Goal: Transaction & Acquisition: Register for event/course

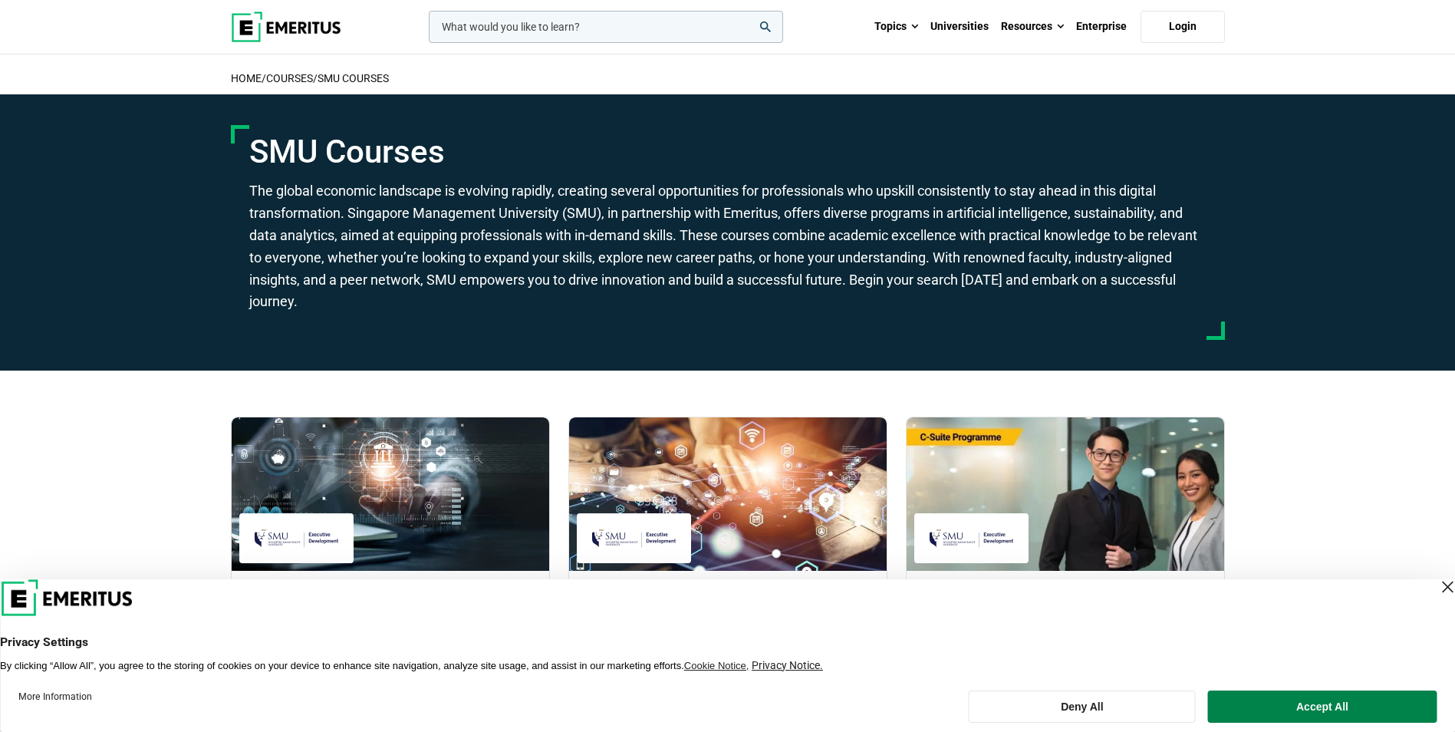
click at [61, 216] on section "SMU Courses The global economic landscape is evolving rapidly, creating several…" at bounding box center [727, 232] width 1455 height 276
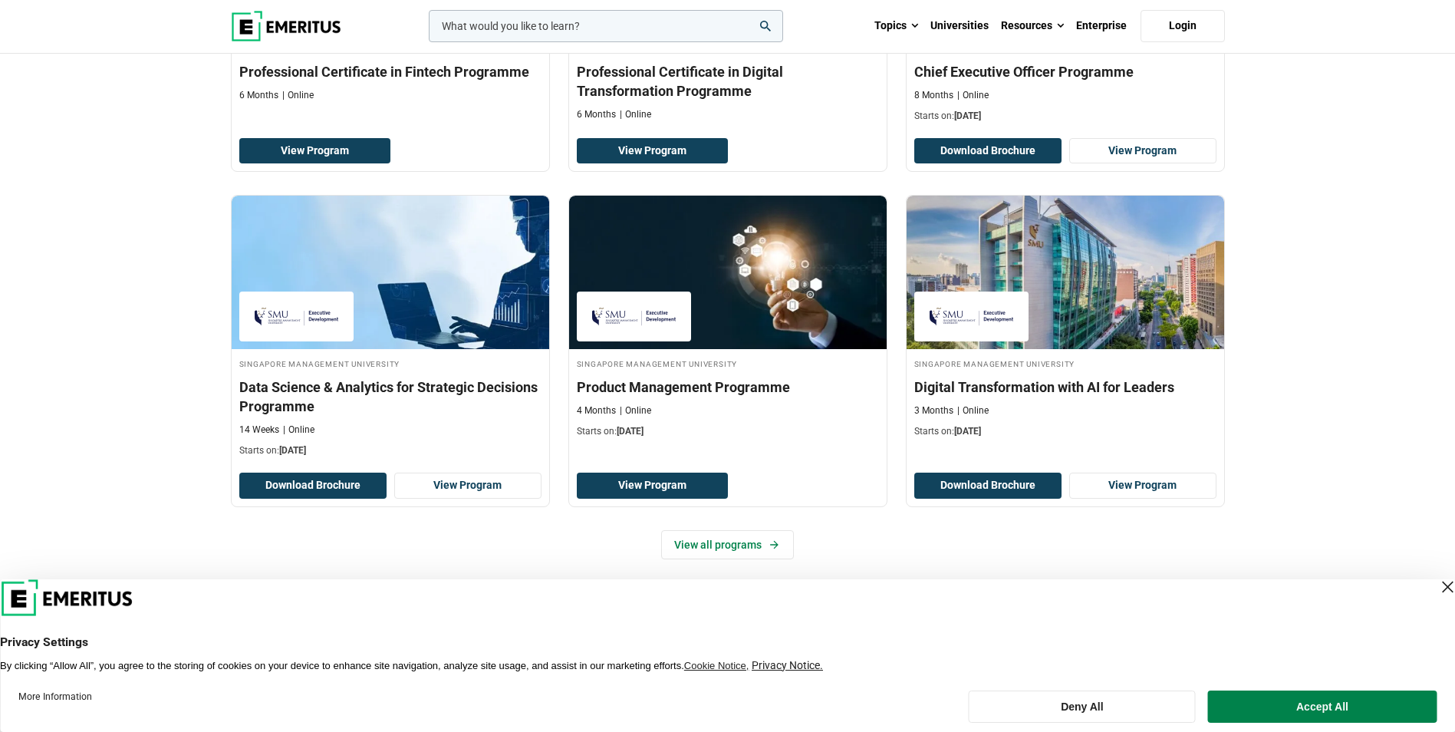
scroll to position [614, 0]
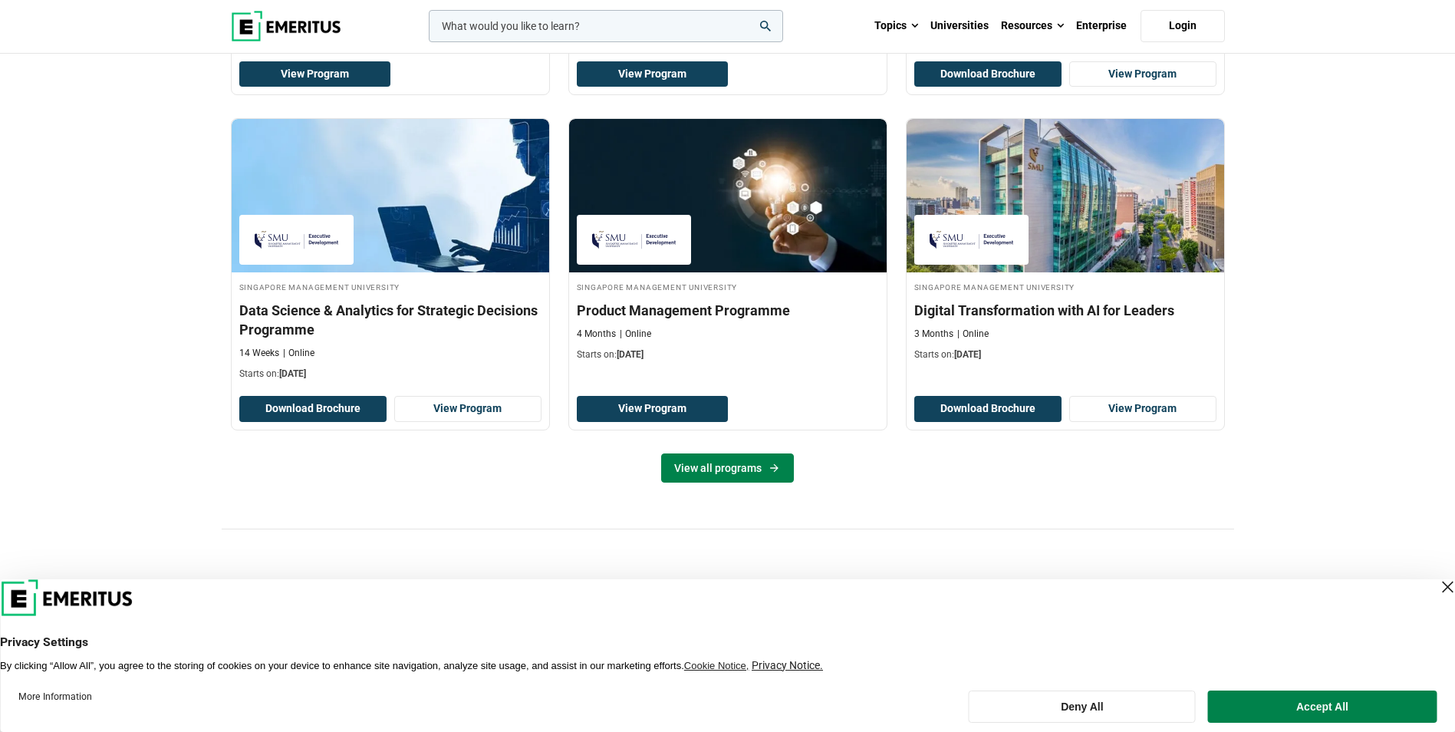
click at [723, 482] on link "View all programs" at bounding box center [727, 467] width 133 height 29
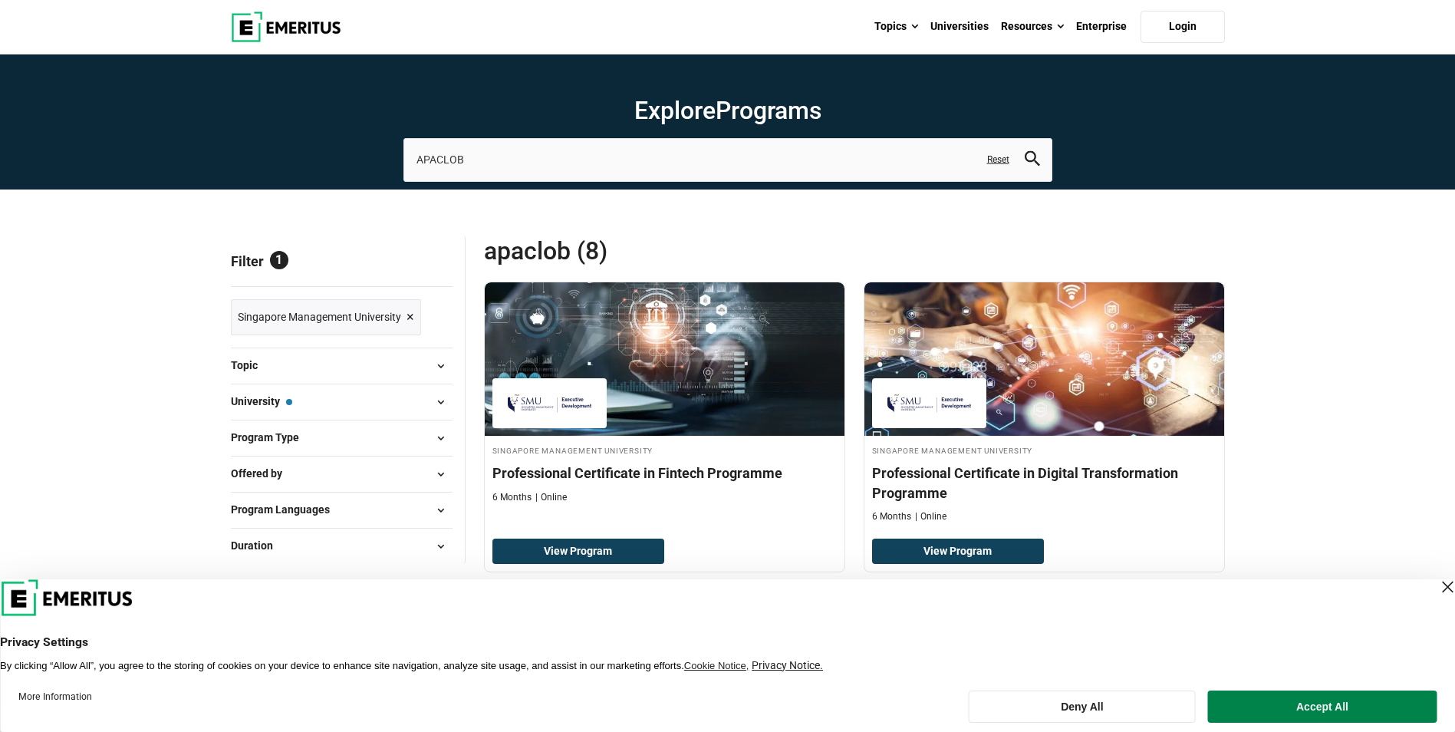
click at [1437, 589] on div "Close Layer" at bounding box center [1447, 586] width 21 height 21
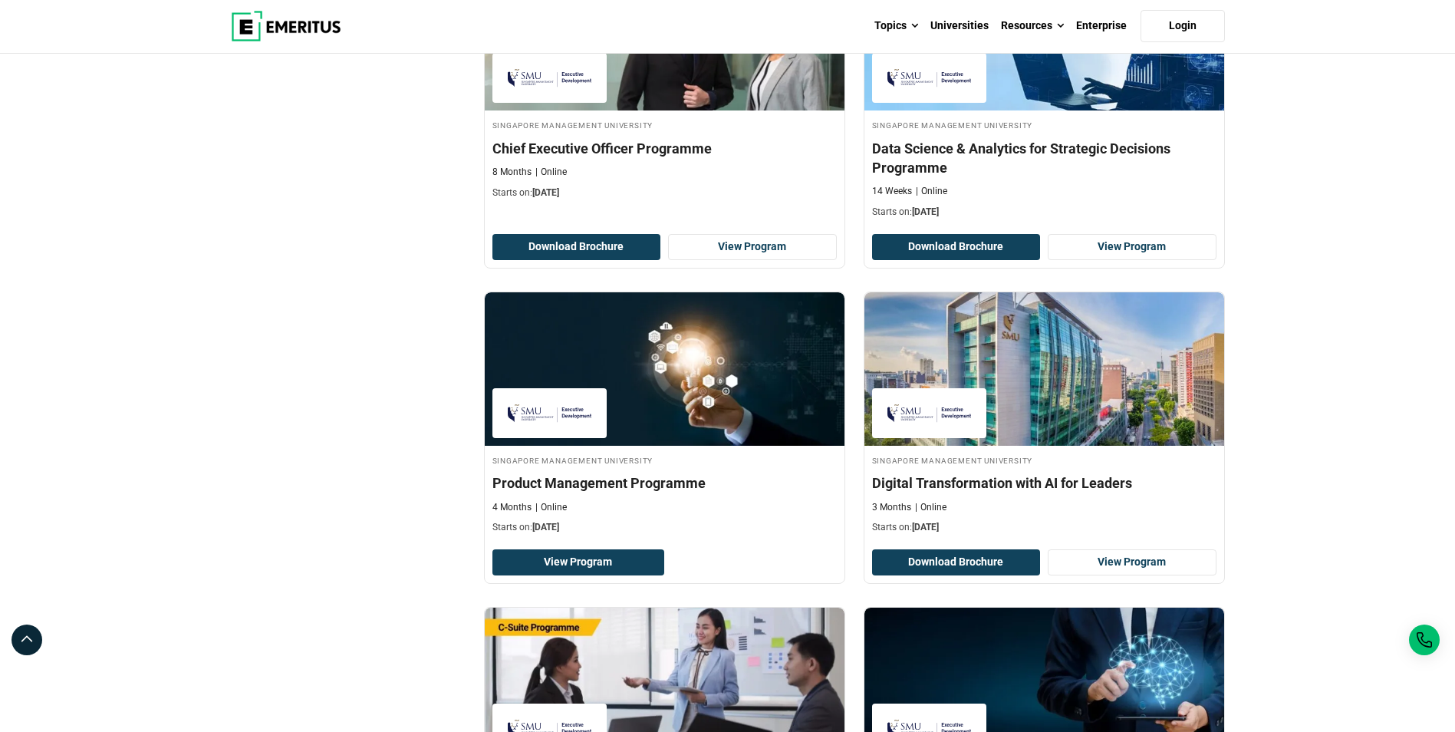
scroll to position [614, 0]
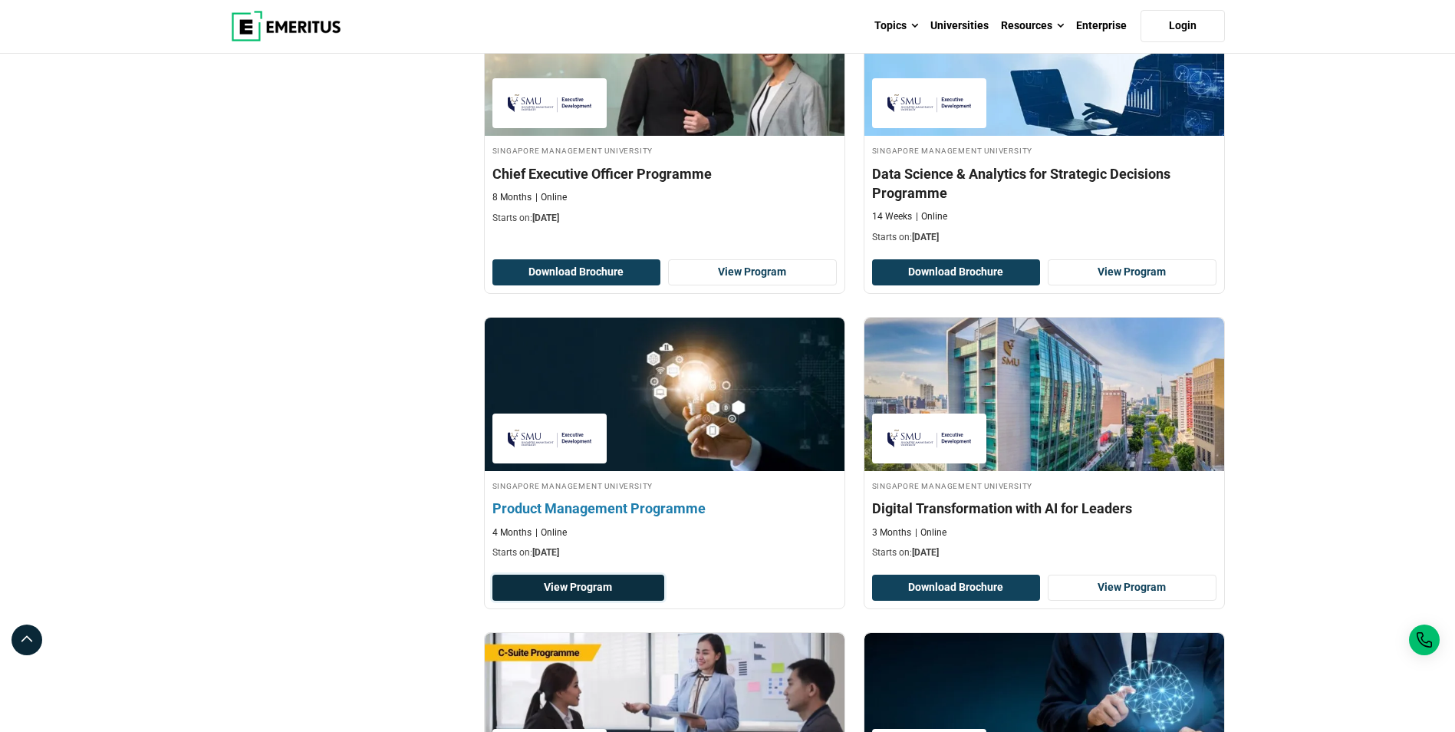
click at [597, 585] on link "View Program" at bounding box center [578, 587] width 173 height 26
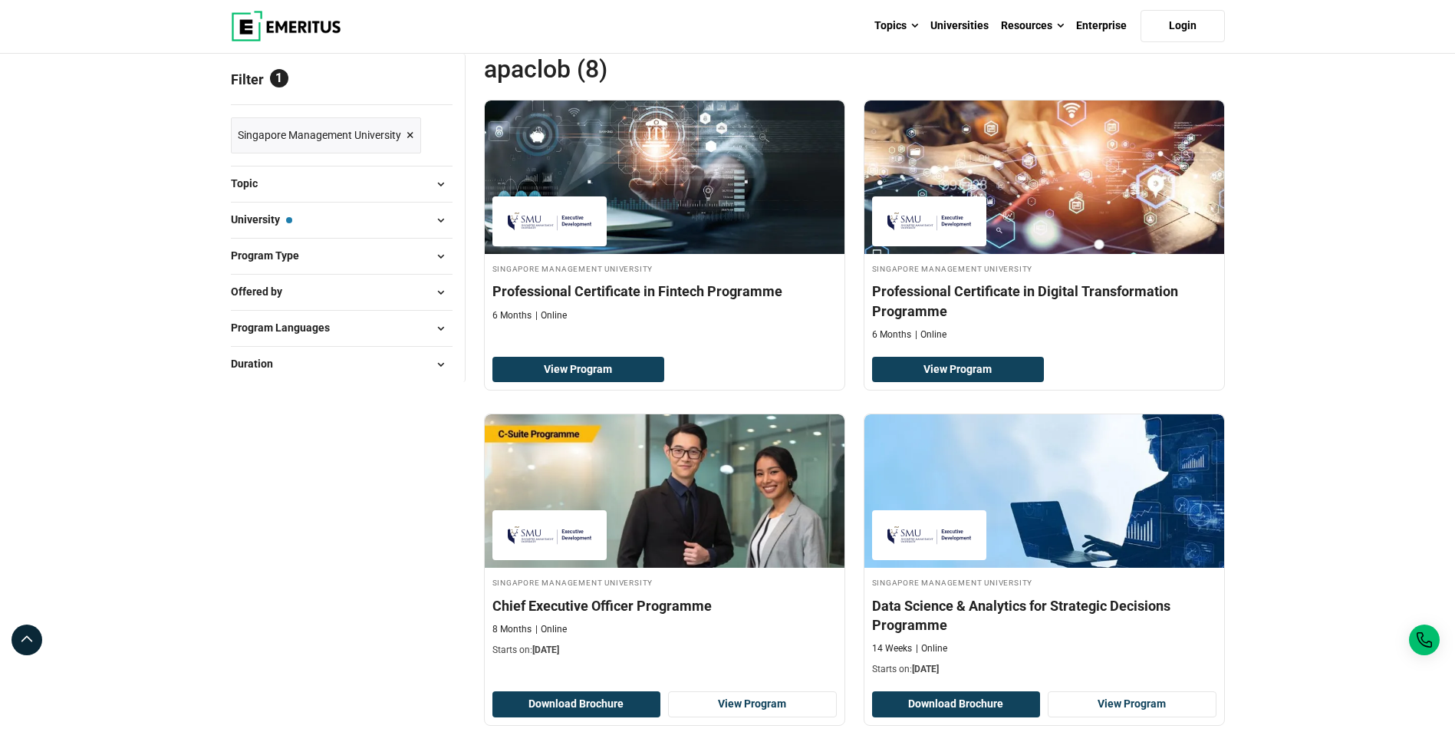
scroll to position [0, 0]
